Goal: Entertainment & Leisure: Browse casually

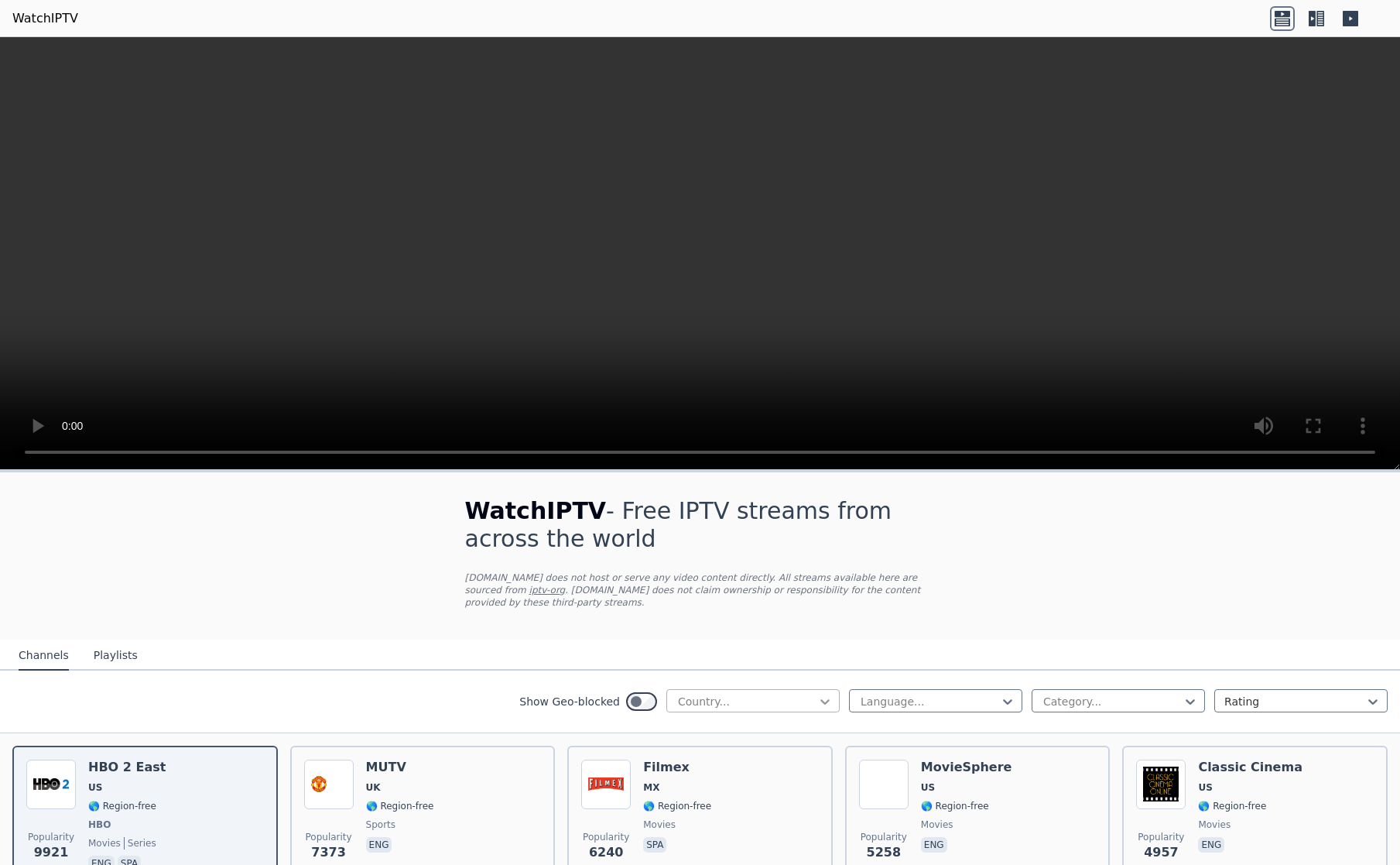
click at [817, 694] on icon at bounding box center [825, 701] width 16 height 16
type input "**"
click at [706, 750] on div "[GEOGRAPHIC_DATA]" at bounding box center [753, 763] width 173 height 28
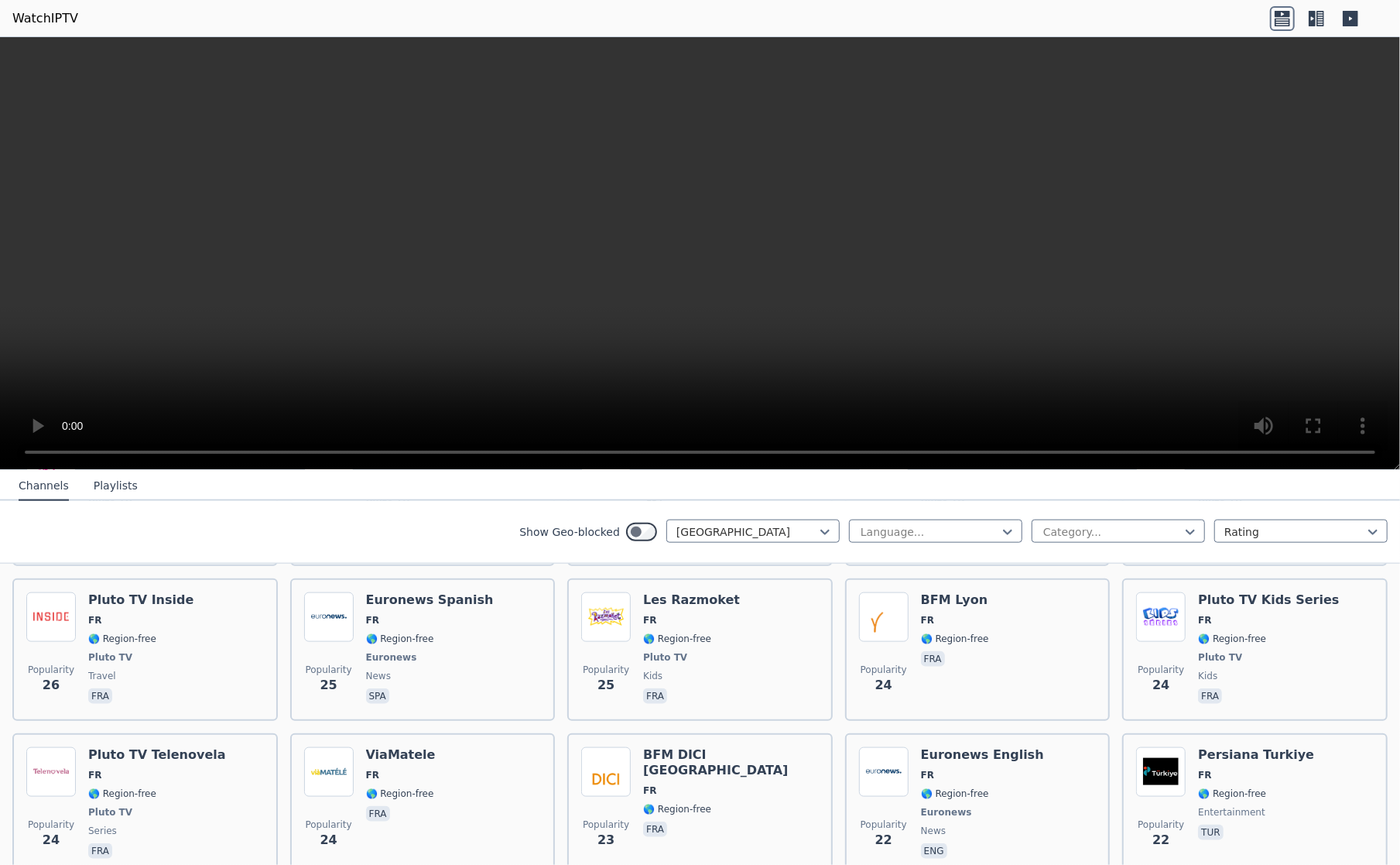
scroll to position [5779, 0]
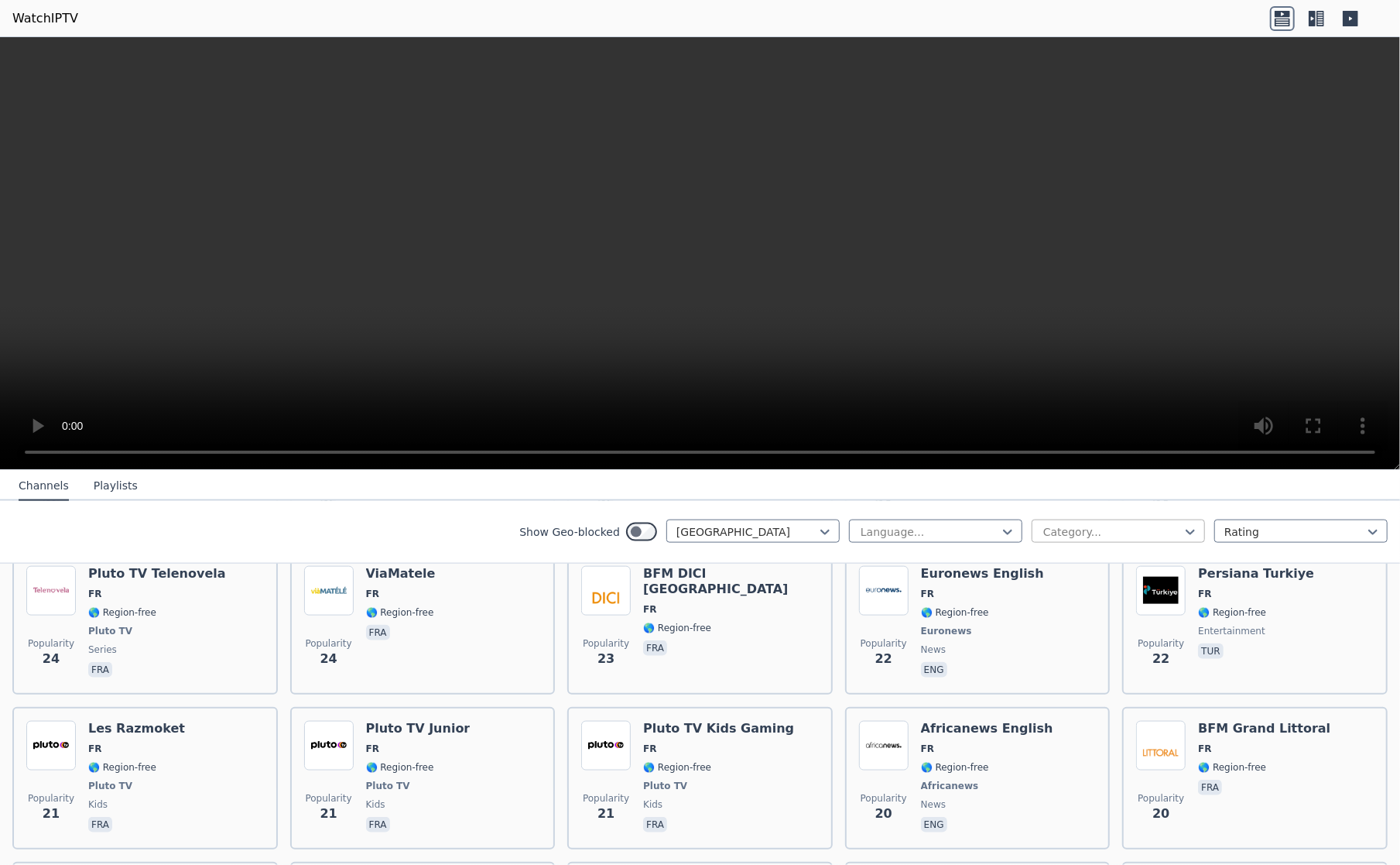
click at [1134, 527] on div at bounding box center [1113, 532] width 141 height 16
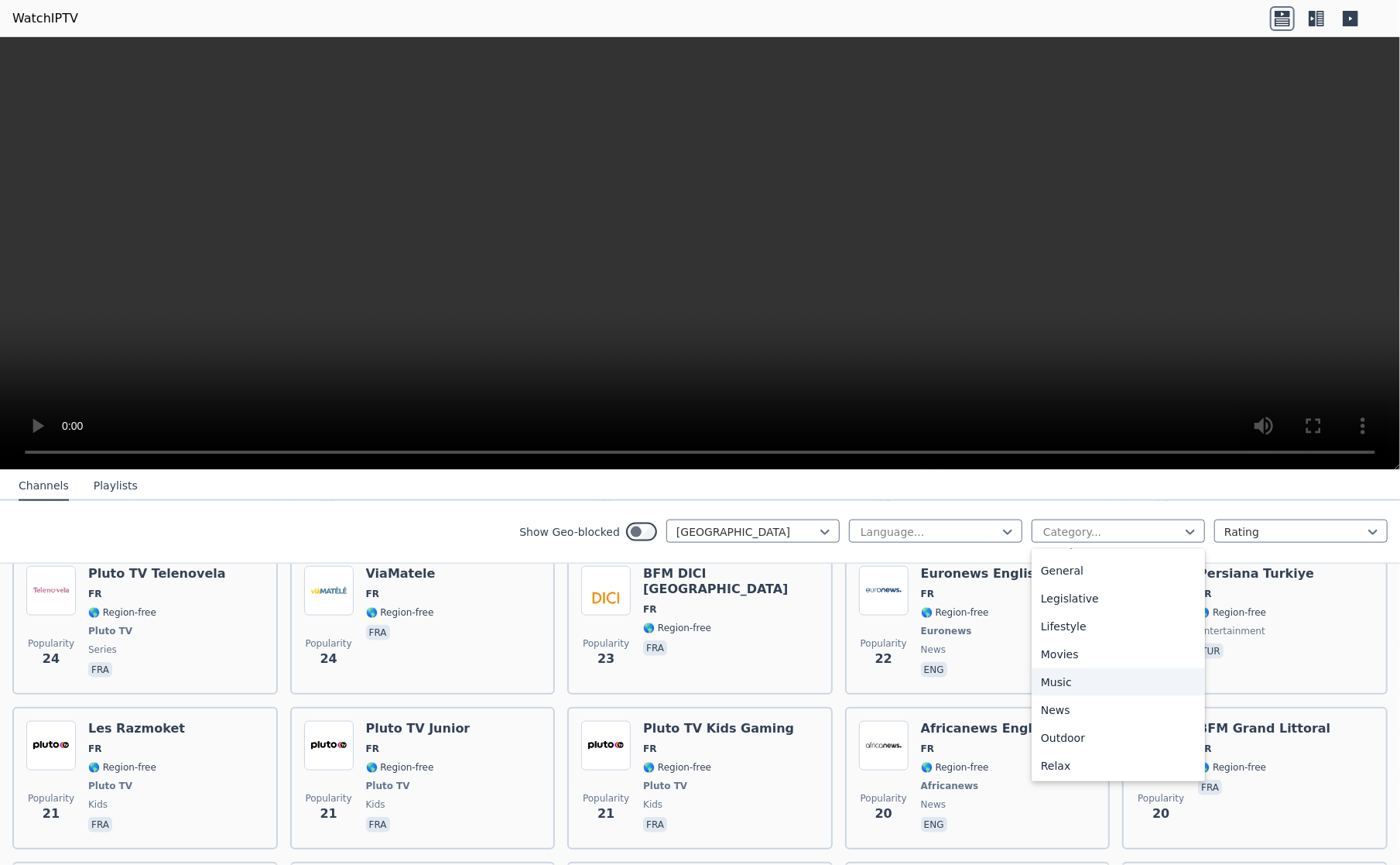
scroll to position [526, 0]
click at [1046, 704] on div "Sports" at bounding box center [1118, 708] width 173 height 28
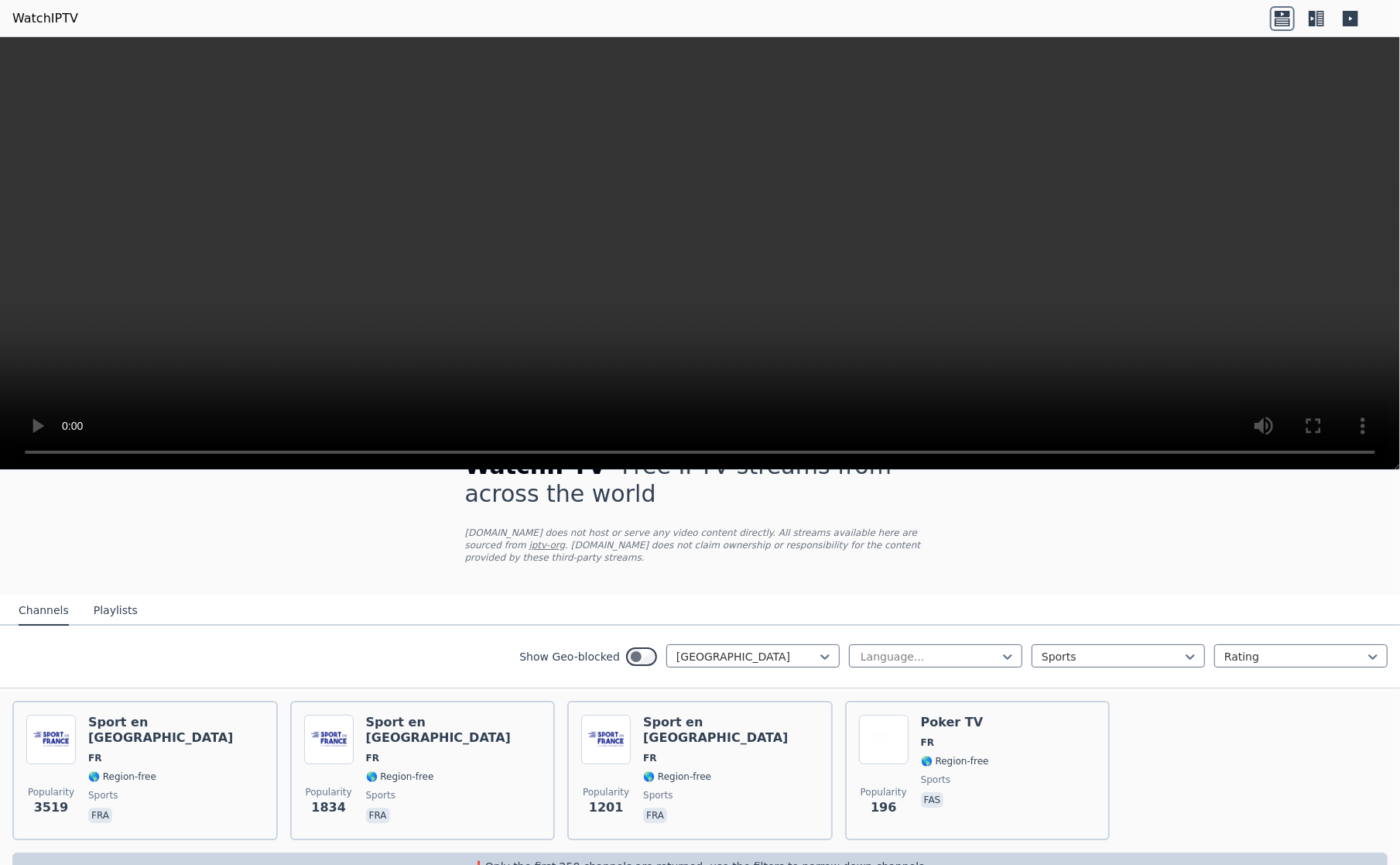
scroll to position [70, 0]
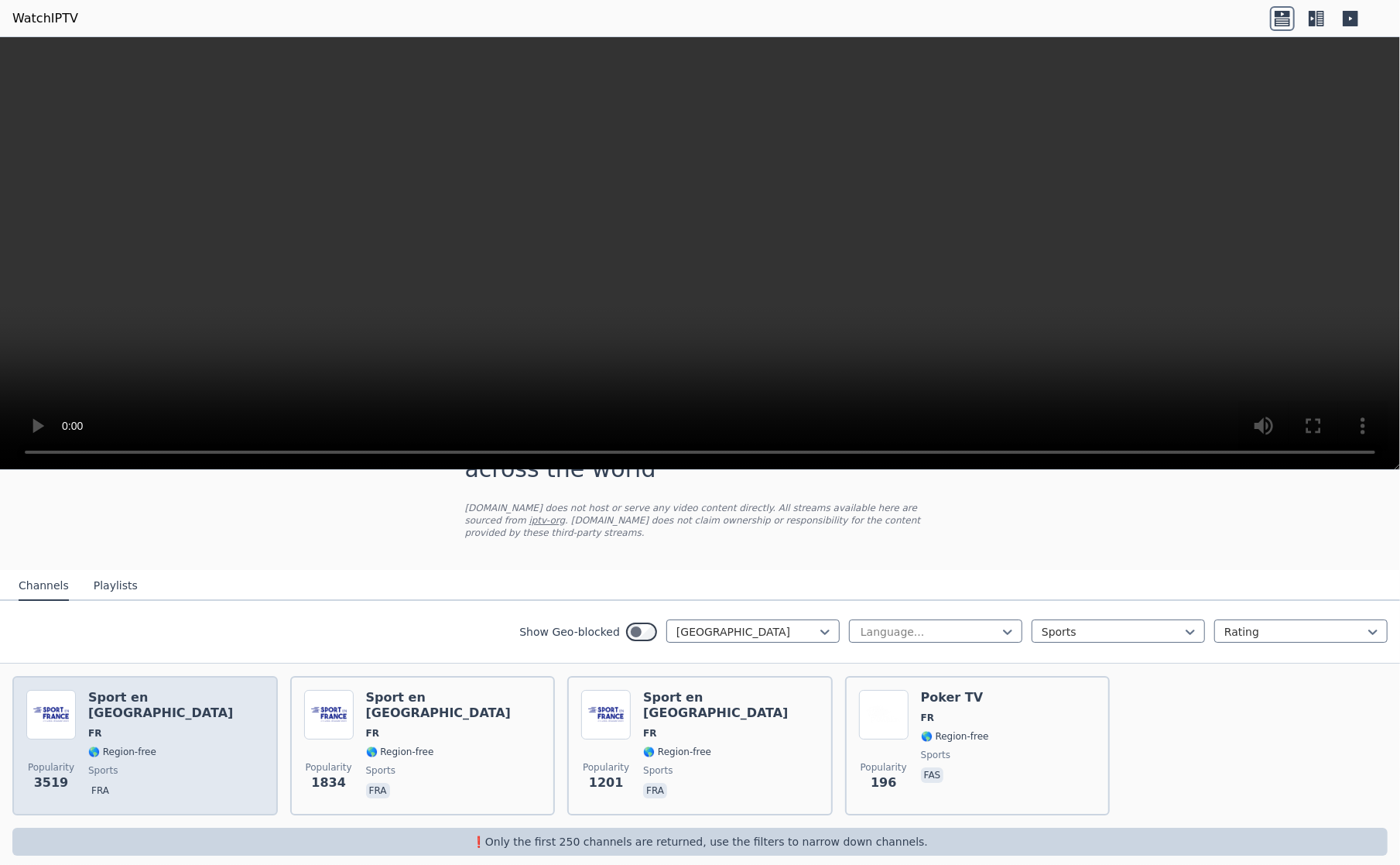
click at [143, 690] on h6 "Sport en [GEOGRAPHIC_DATA]" at bounding box center [176, 705] width 175 height 31
click at [181, 730] on div "Popularity 3519 Sport en [GEOGRAPHIC_DATA] FR 🌎 Region-free sports fra" at bounding box center [145, 745] width 238 height 111
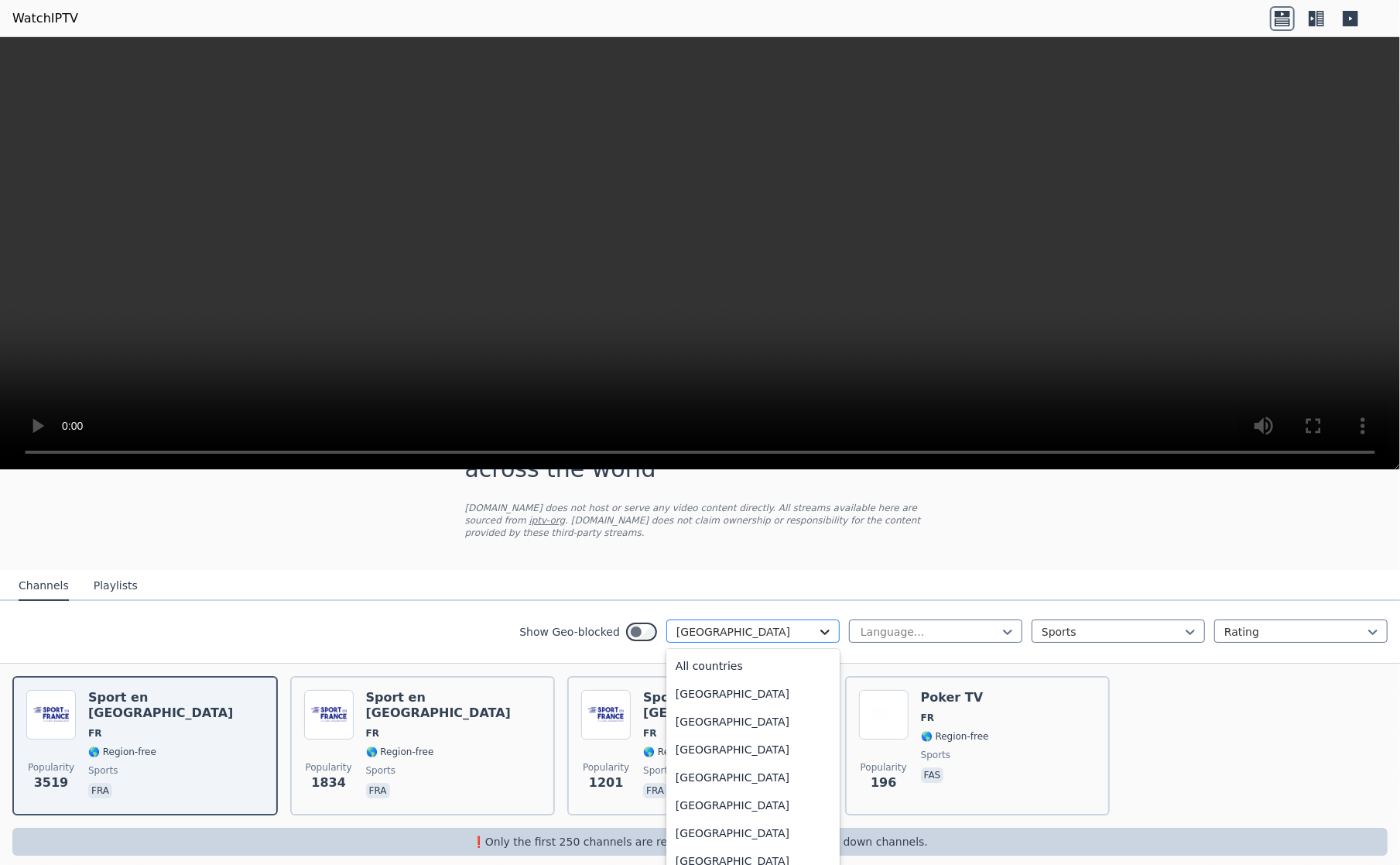
click at [817, 623] on icon at bounding box center [825, 631] width 16 height 16
click at [707, 654] on div "All countries" at bounding box center [753, 665] width 173 height 28
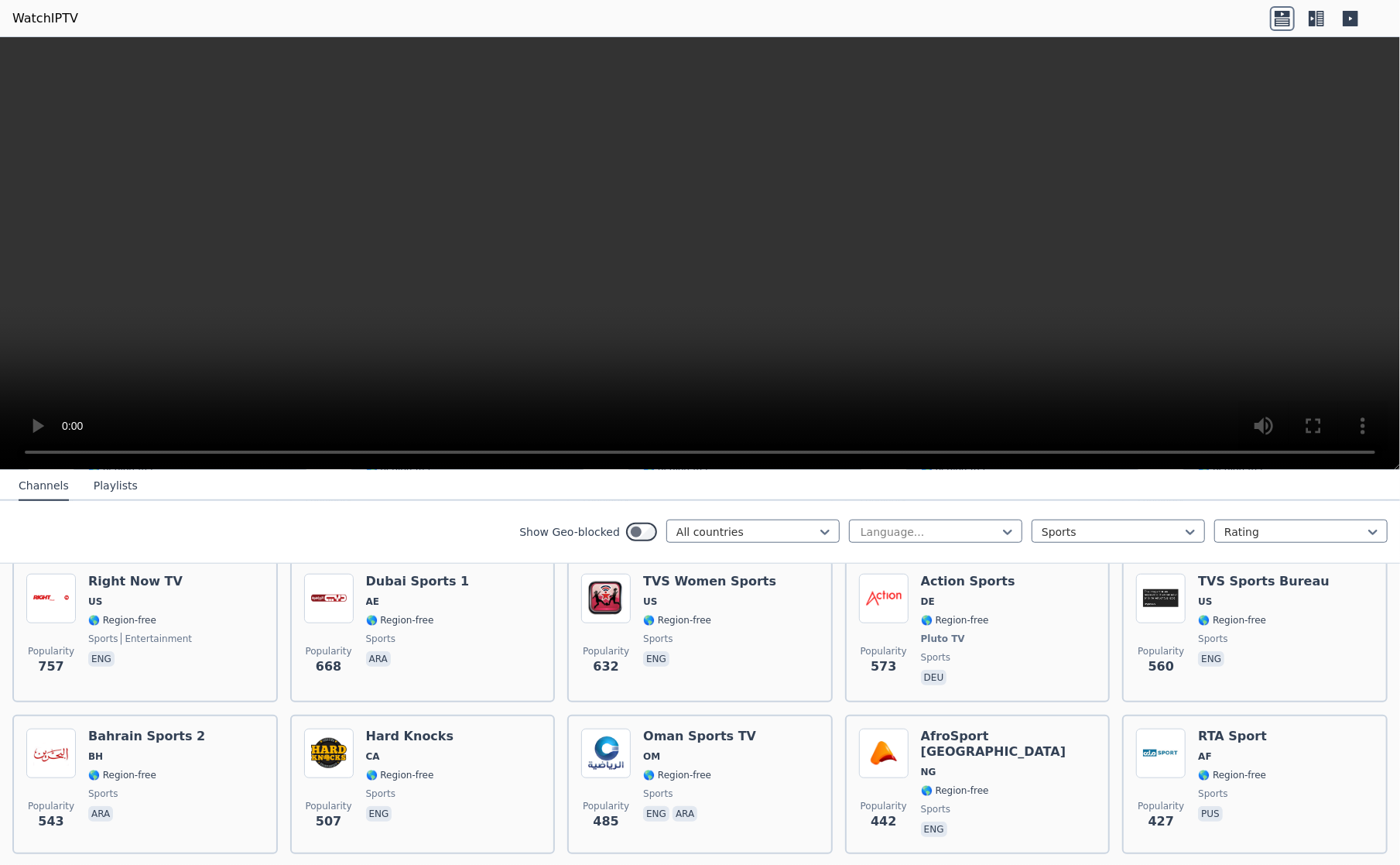
scroll to position [1411, 0]
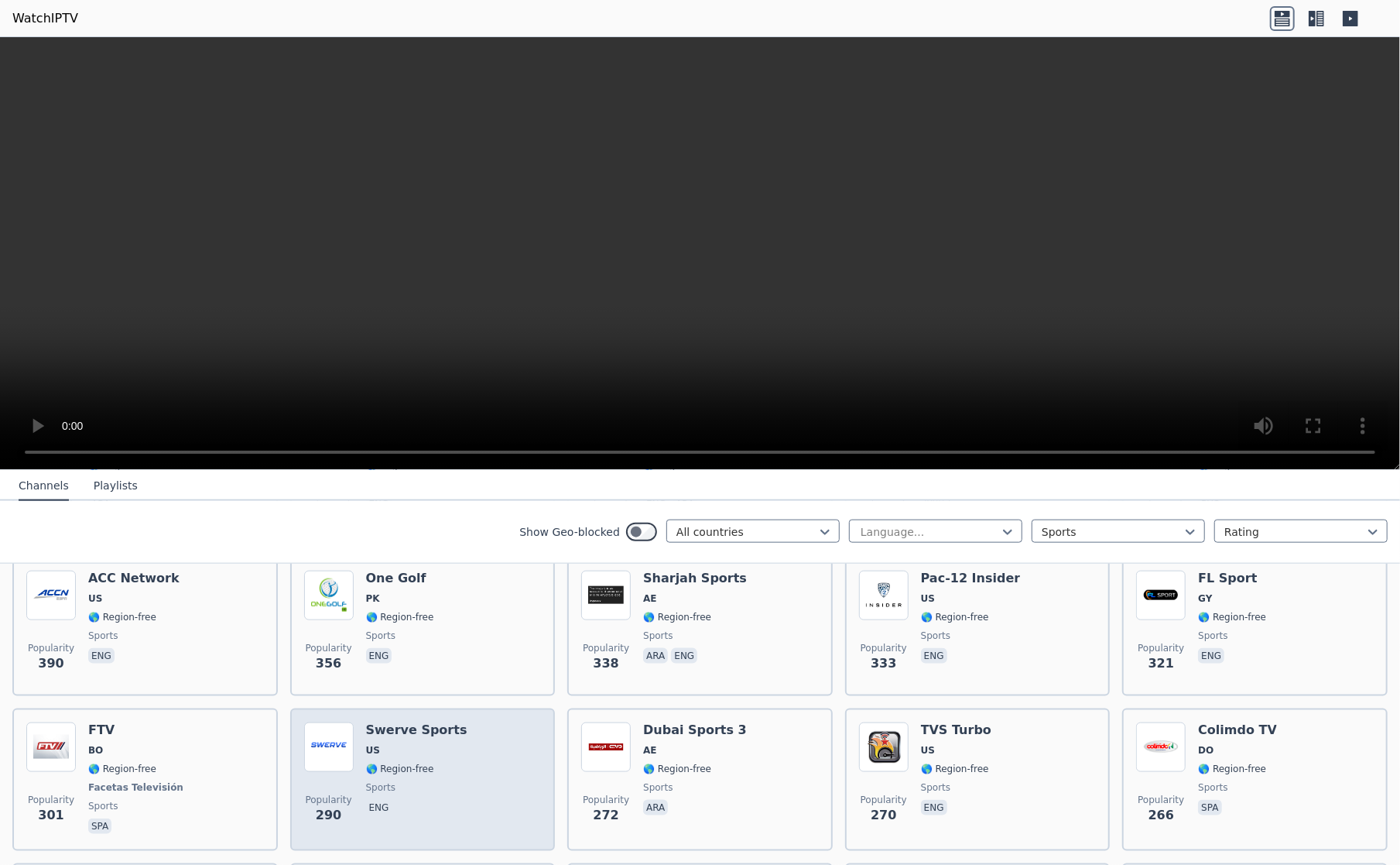
click at [407, 763] on span "🌎 Region-free" at bounding box center [400, 769] width 68 height 13
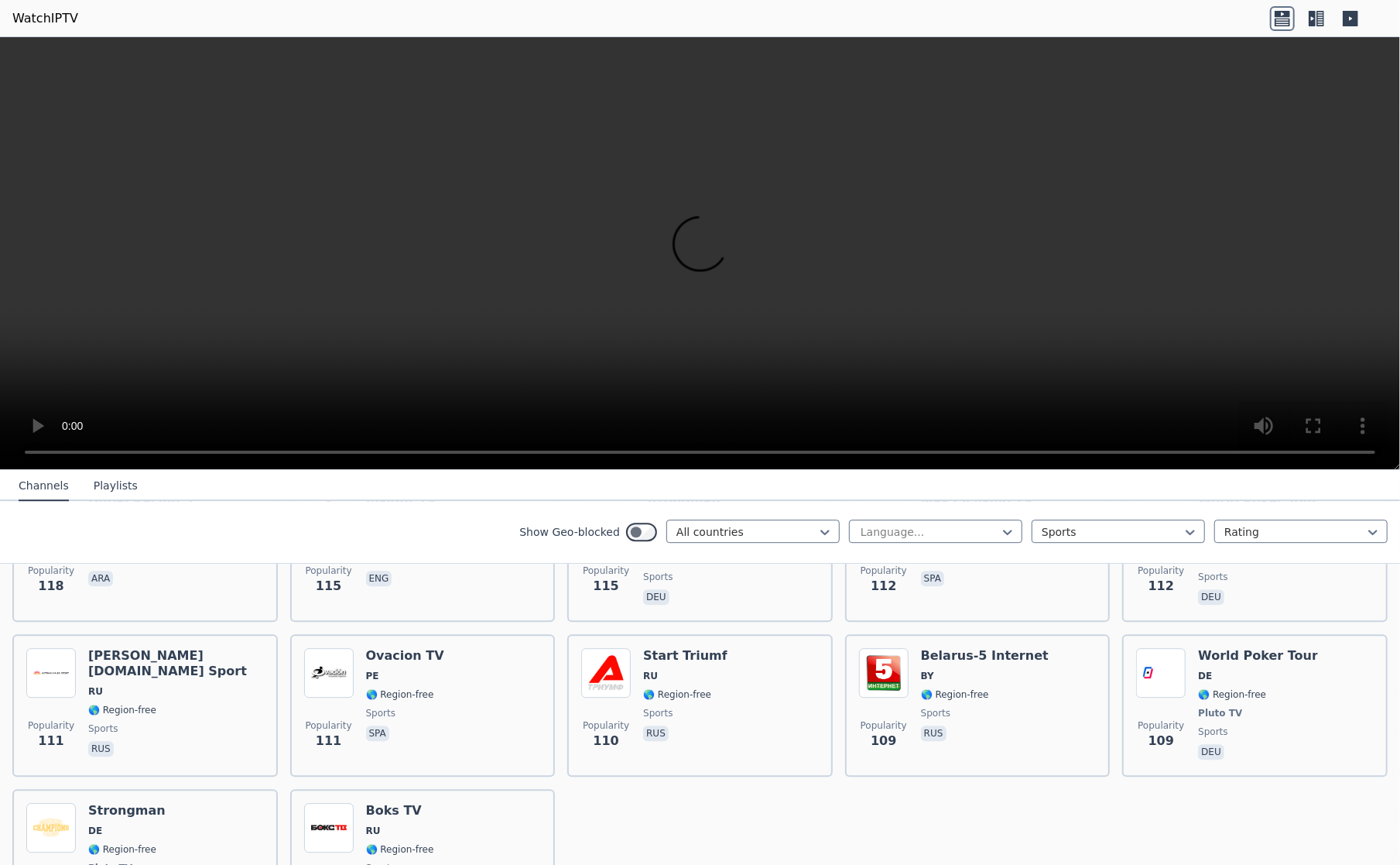
scroll to position [3422, 0]
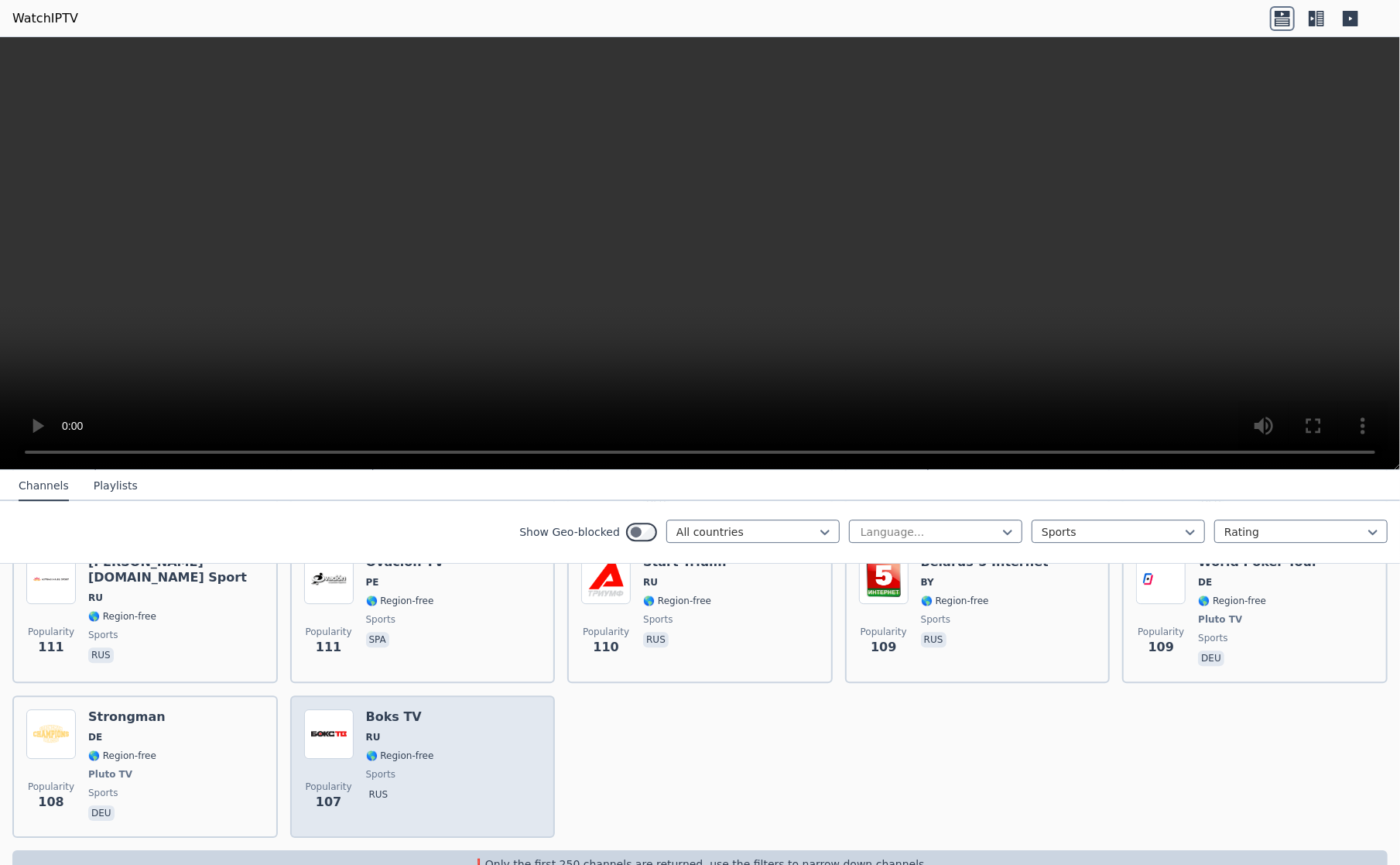
click at [412, 786] on span "rus" at bounding box center [400, 795] width 68 height 19
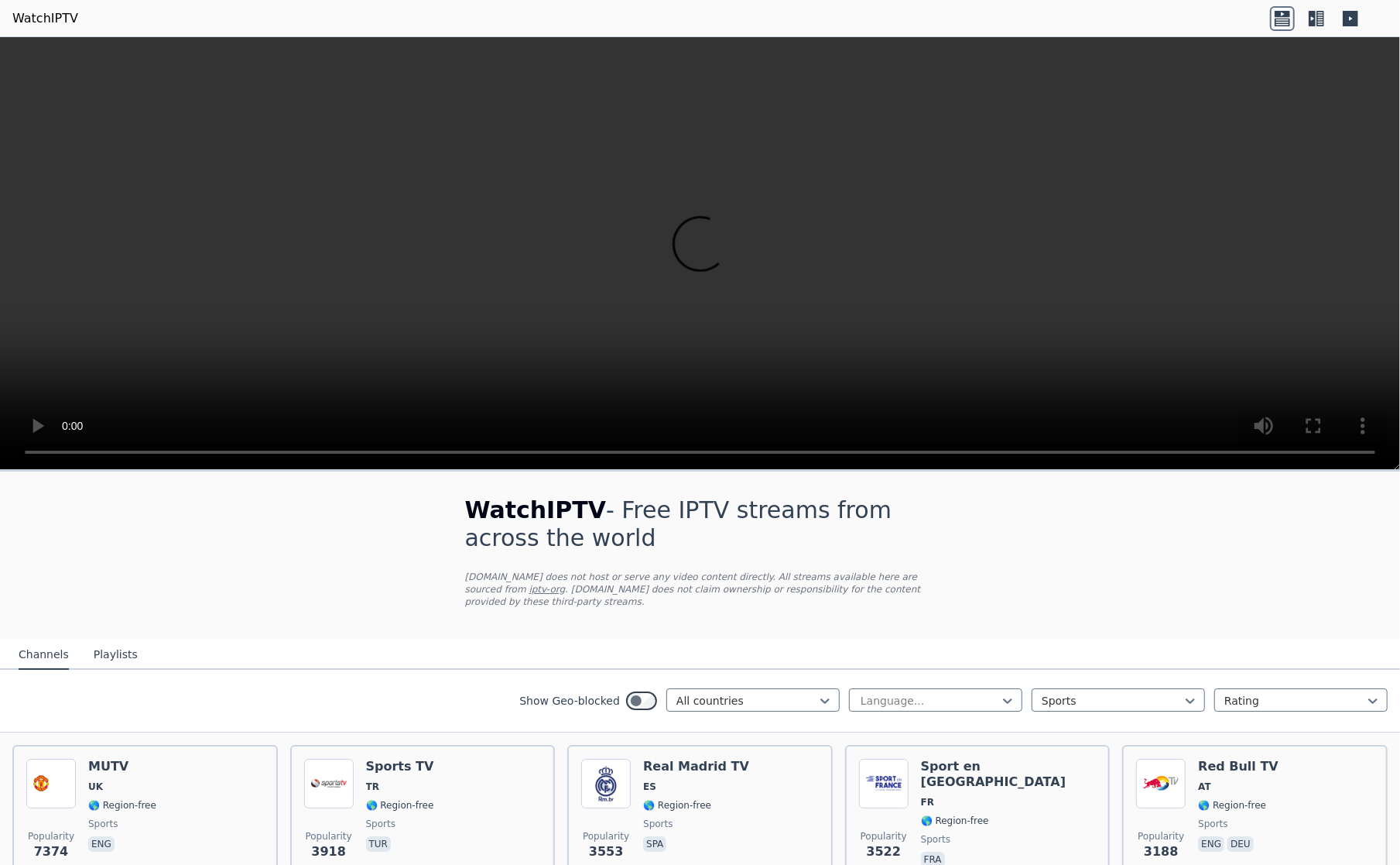
scroll to position [0, 0]
